Goal: Task Accomplishment & Management: Use online tool/utility

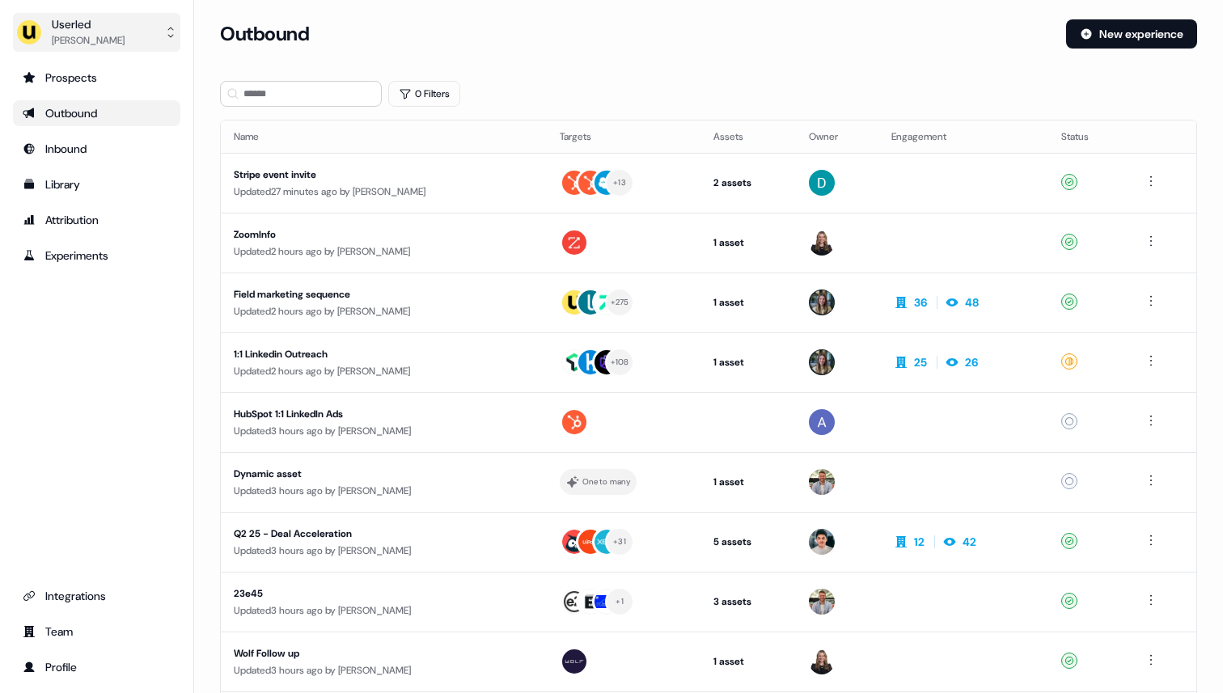
click at [111, 25] on div "Userled" at bounding box center [88, 24] width 73 height 16
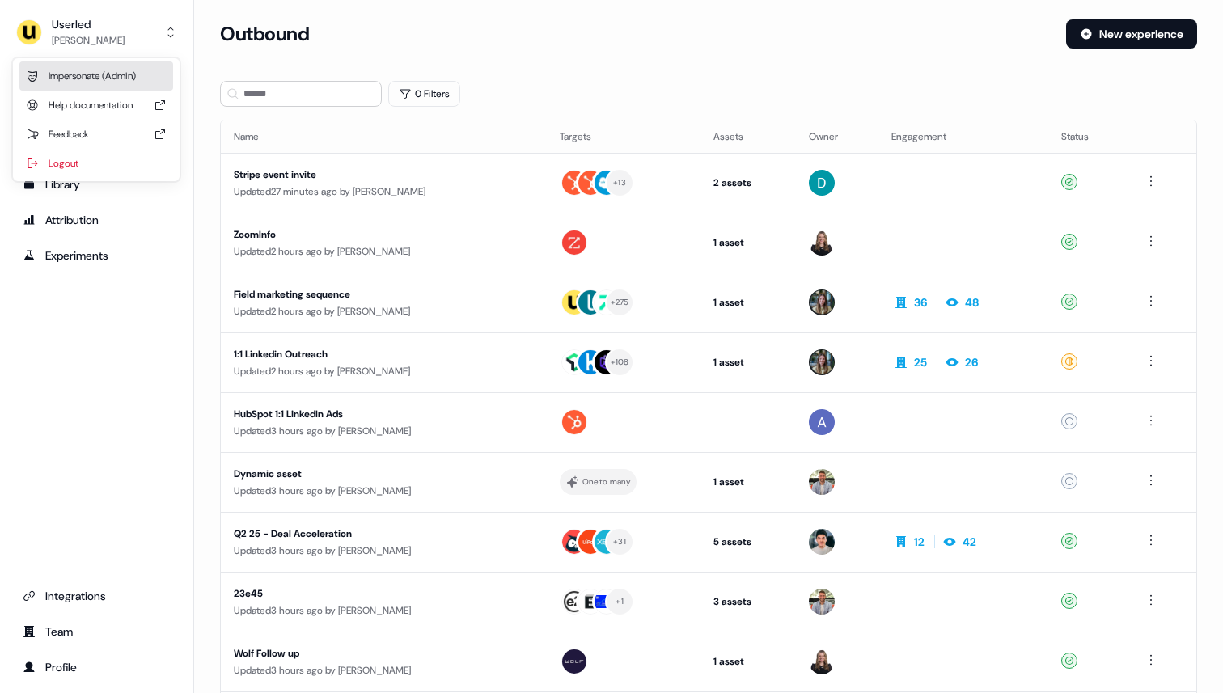
click at [115, 74] on div "Impersonate (Admin)" at bounding box center [96, 75] width 154 height 29
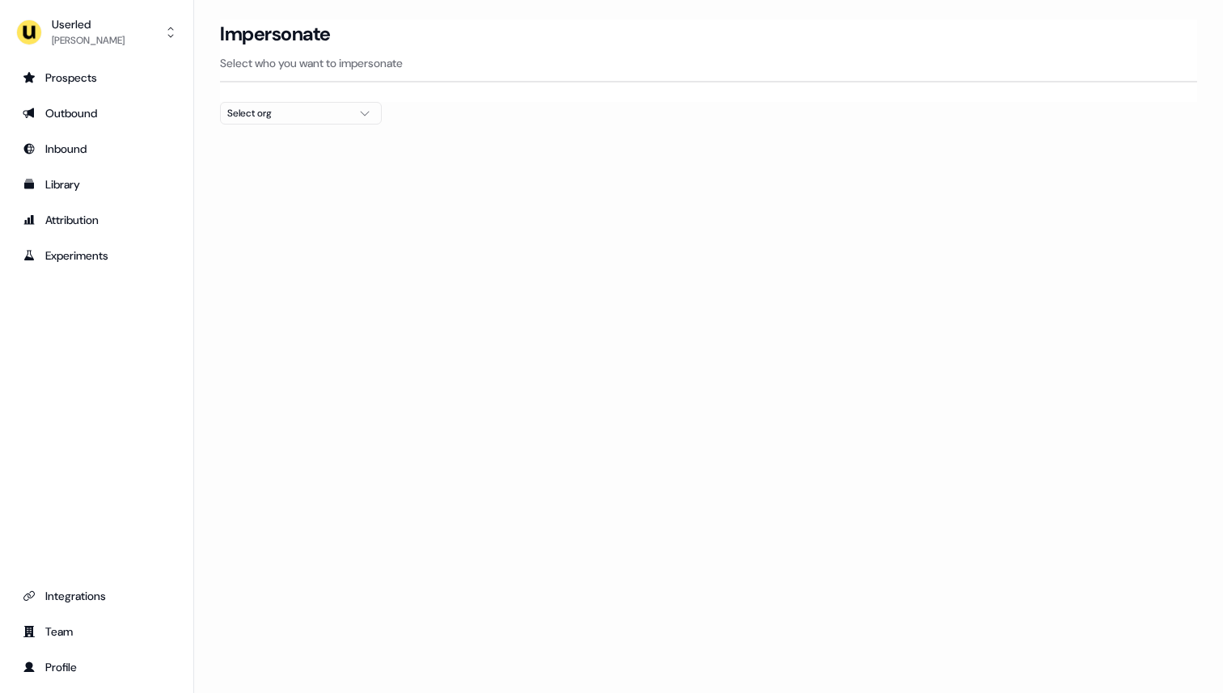
click at [269, 112] on div "Select org" at bounding box center [287, 113] width 121 height 16
type input "***"
click at [278, 191] on div "ADvendio" at bounding box center [301, 197] width 160 height 26
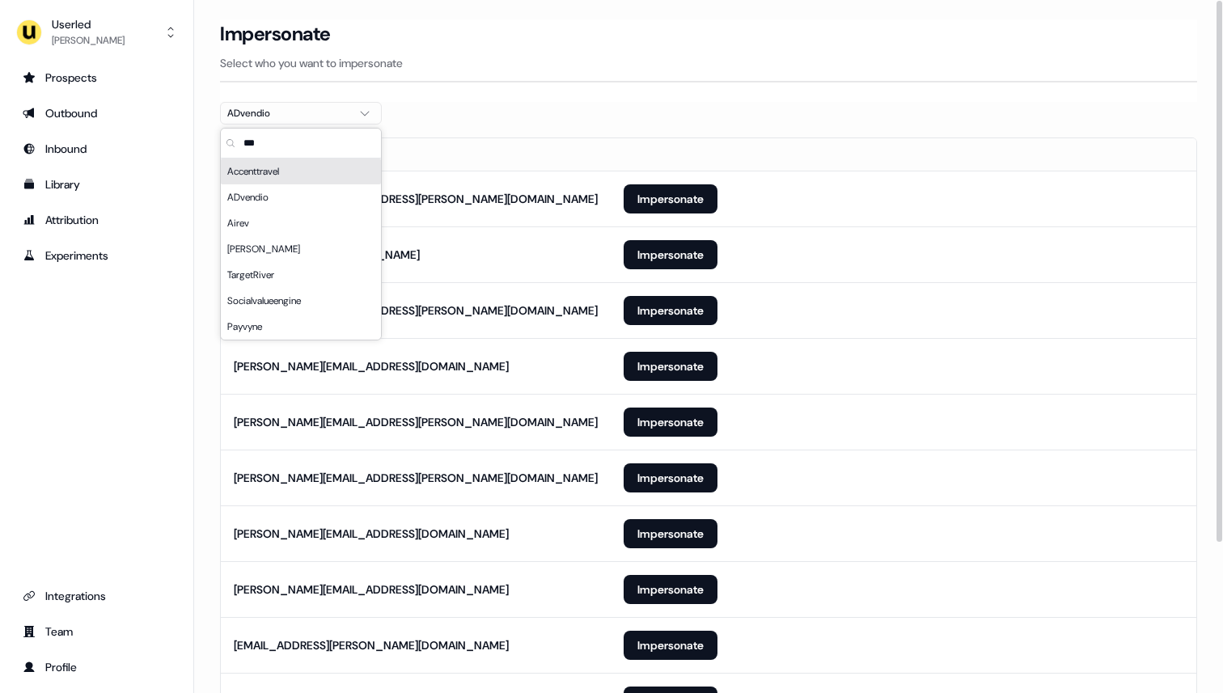
click at [496, 129] on div at bounding box center [708, 131] width 977 height 13
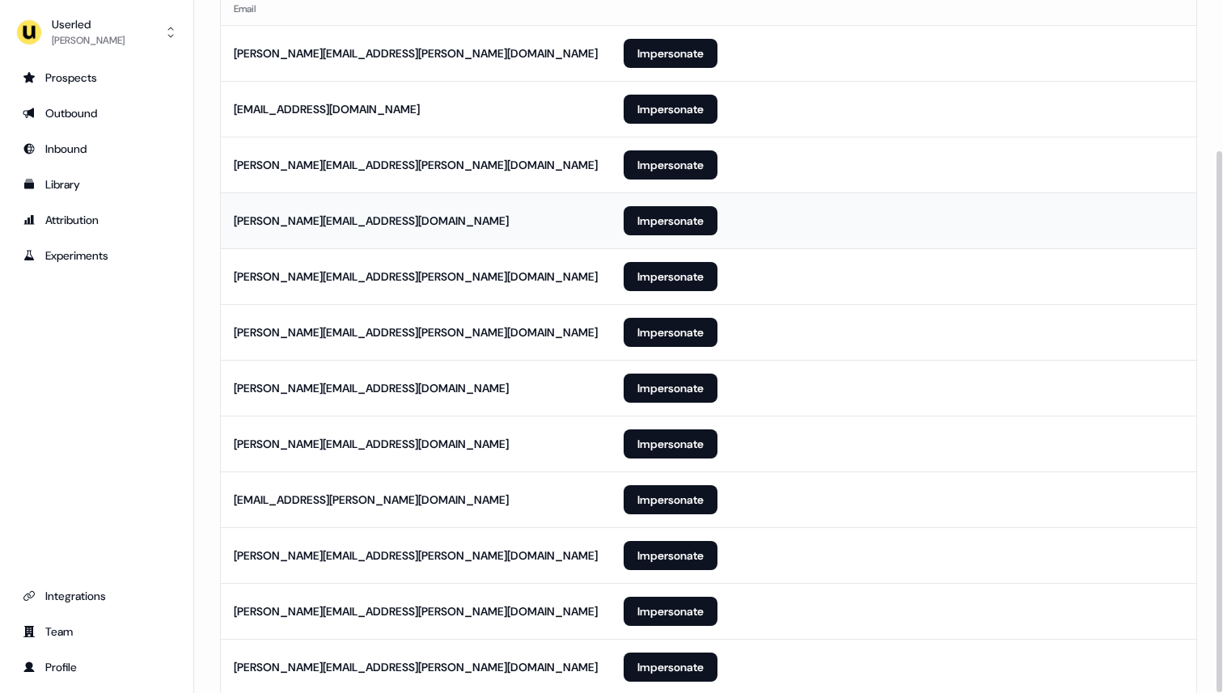
scroll to position [193, 0]
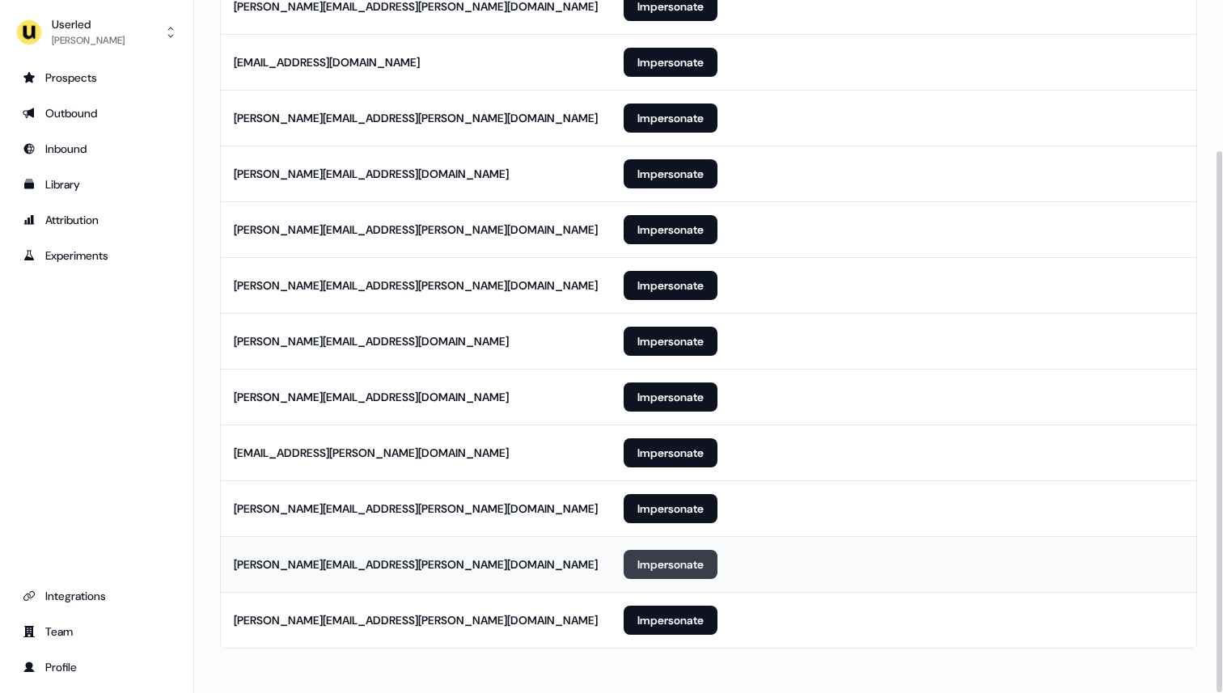
click at [684, 575] on button "Impersonate" at bounding box center [671, 564] width 94 height 29
